Goal: Task Accomplishment & Management: Check status

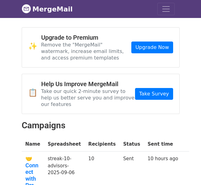
scroll to position [61, 0]
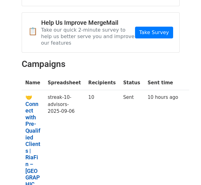
click at [30, 104] on link "🤝 Connect with Pre-Qualified Clients | RiaFin – [GEOGRAPHIC_DATA]’s Fiduciary A…" at bounding box center [32, 171] width 15 height 154
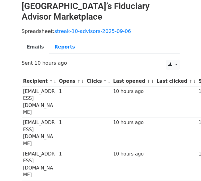
scroll to position [10, 0]
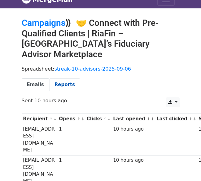
click at [61, 78] on link "Reports" at bounding box center [64, 84] width 31 height 13
